Goal: Ask a question

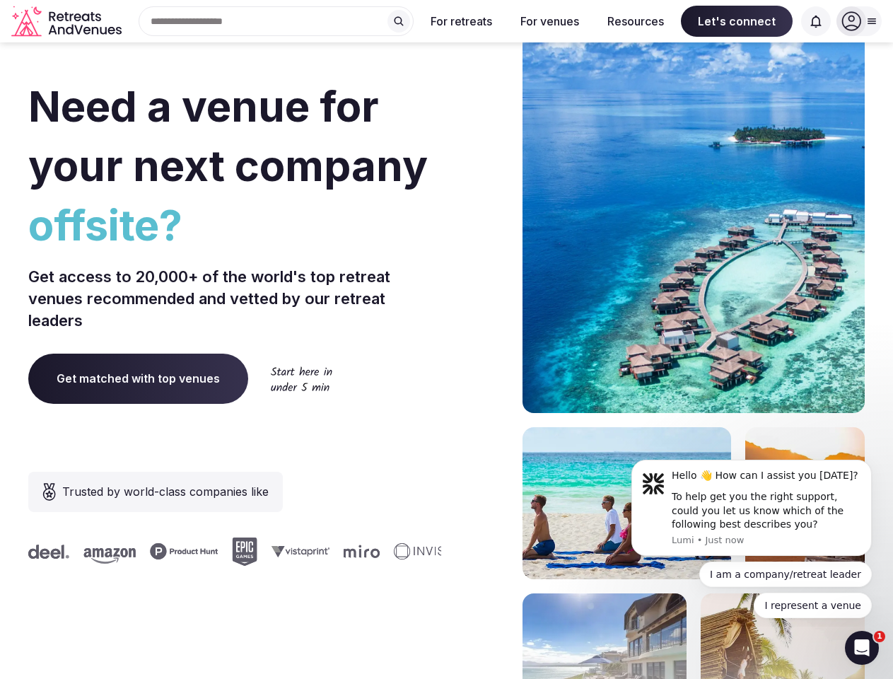
click at [446, 339] on div "Need a venue for your next company offsite? Get access to 20,000+ of the world'…" at bounding box center [446, 423] width 836 height 852
click at [276, 21] on div "Search Popular Destinations [GEOGRAPHIC_DATA], [GEOGRAPHIC_DATA] [GEOGRAPHIC_DA…" at bounding box center [270, 21] width 286 height 30
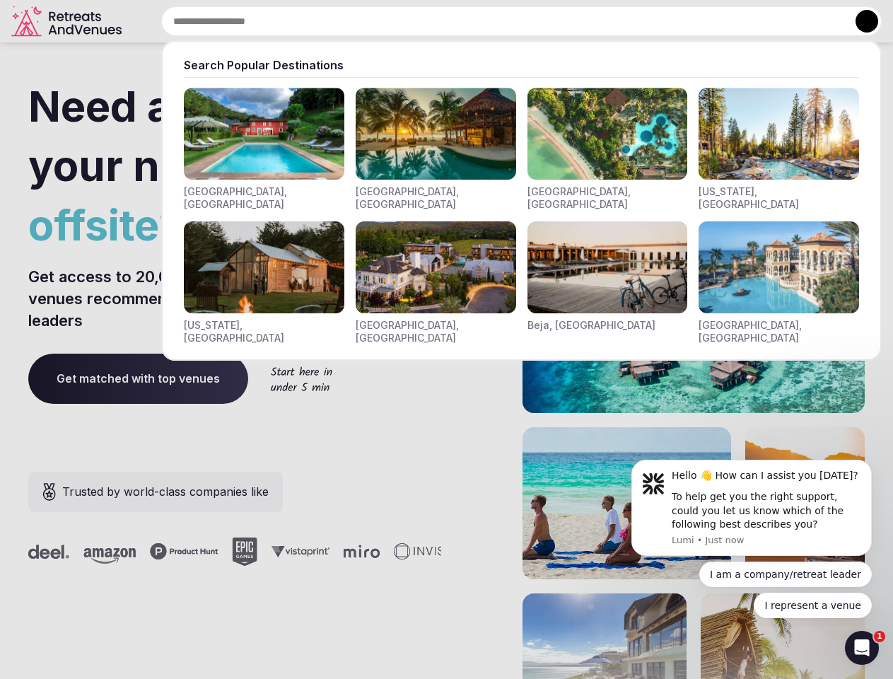
click at [399, 21] on input "text" at bounding box center [521, 21] width 720 height 30
click at [462, 21] on input "text" at bounding box center [521, 21] width 720 height 30
click at [549, 21] on input "text" at bounding box center [521, 21] width 720 height 30
click at [636, 21] on input "text" at bounding box center [521, 21] width 720 height 30
click at [737, 21] on input "text" at bounding box center [521, 21] width 720 height 30
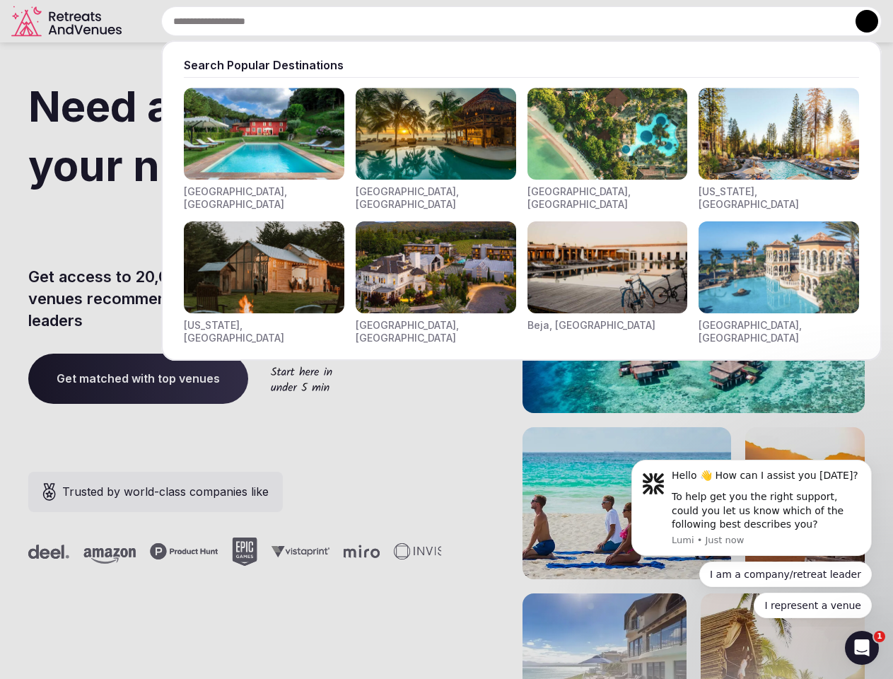
click at [816, 21] on input "text" at bounding box center [521, 21] width 720 height 30
click at [859, 21] on button at bounding box center [867, 21] width 23 height 23
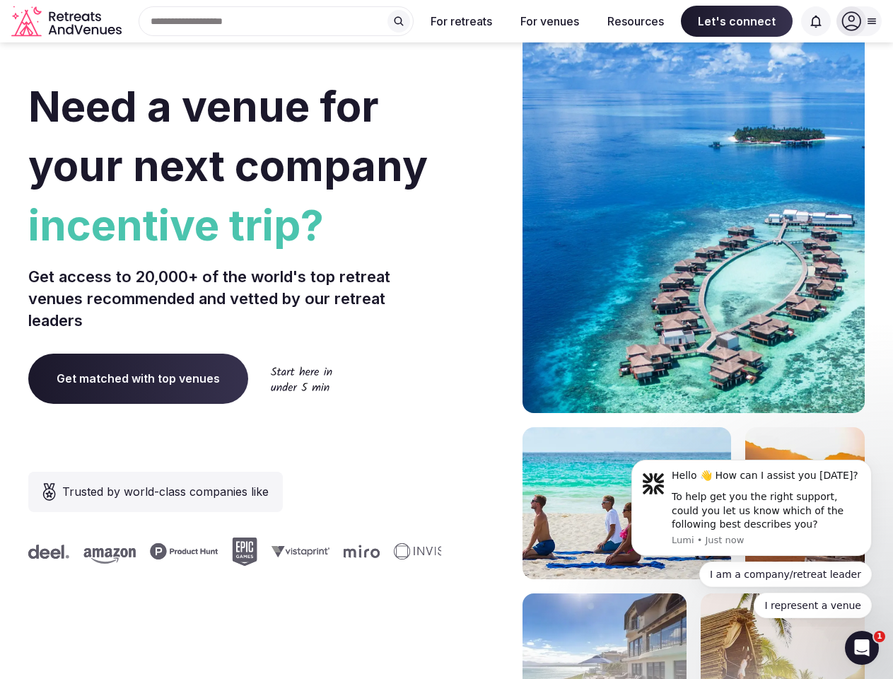
click at [752, 508] on div "To help get you the right support, could you let us know which of the following…" at bounding box center [766, 511] width 189 height 42
